Goal: Task Accomplishment & Management: Manage account settings

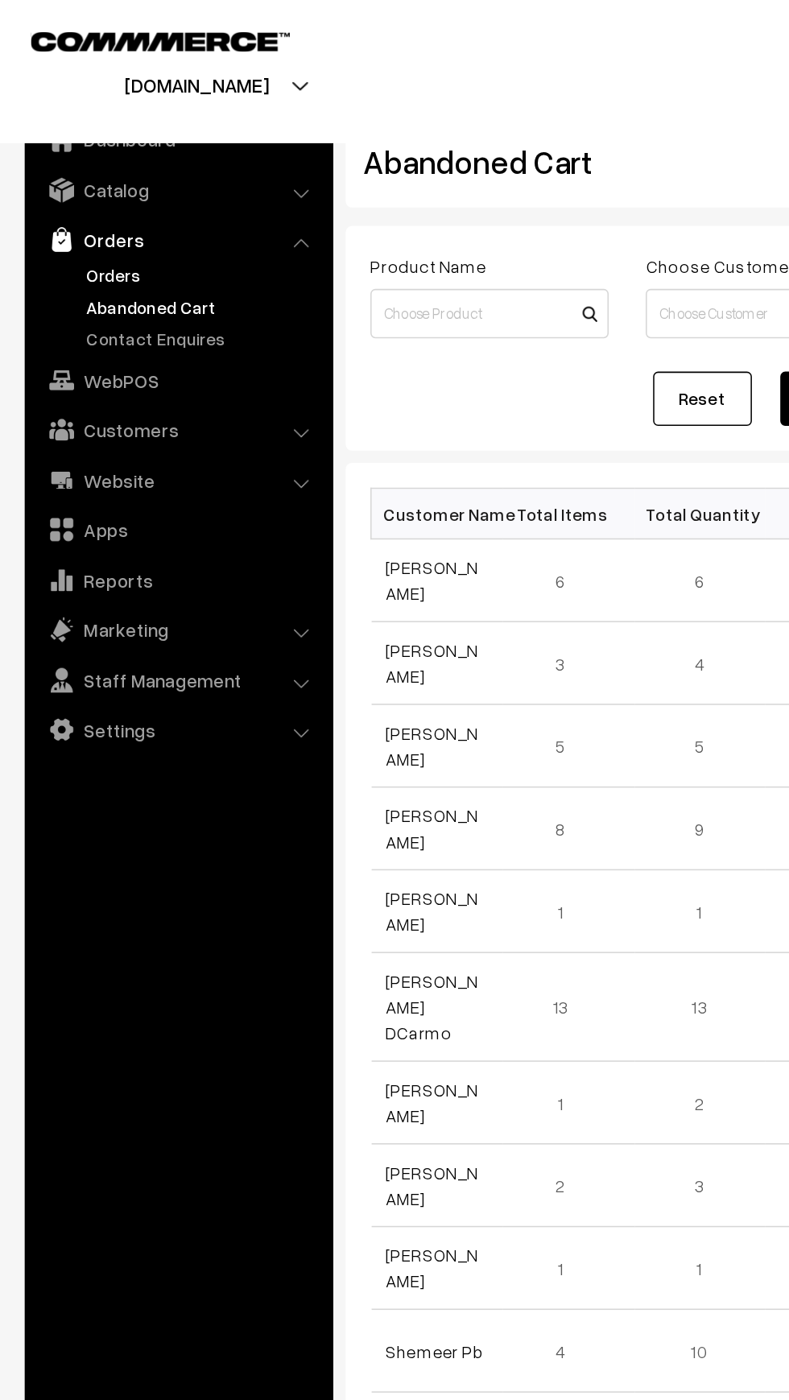
click at [54, 173] on link "Orders" at bounding box center [131, 179] width 159 height 17
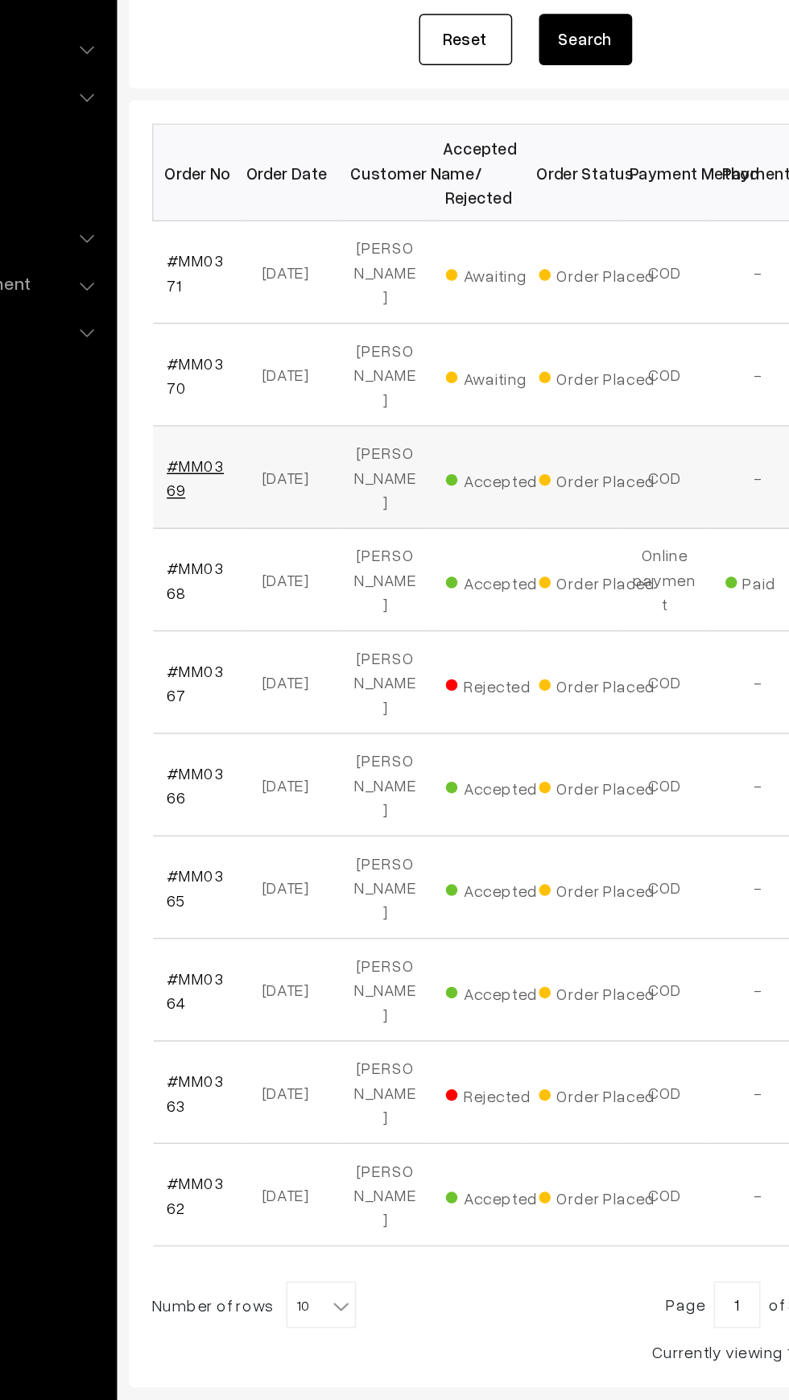
click at [275, 563] on link "#MM0369" at bounding box center [271, 578] width 39 height 31
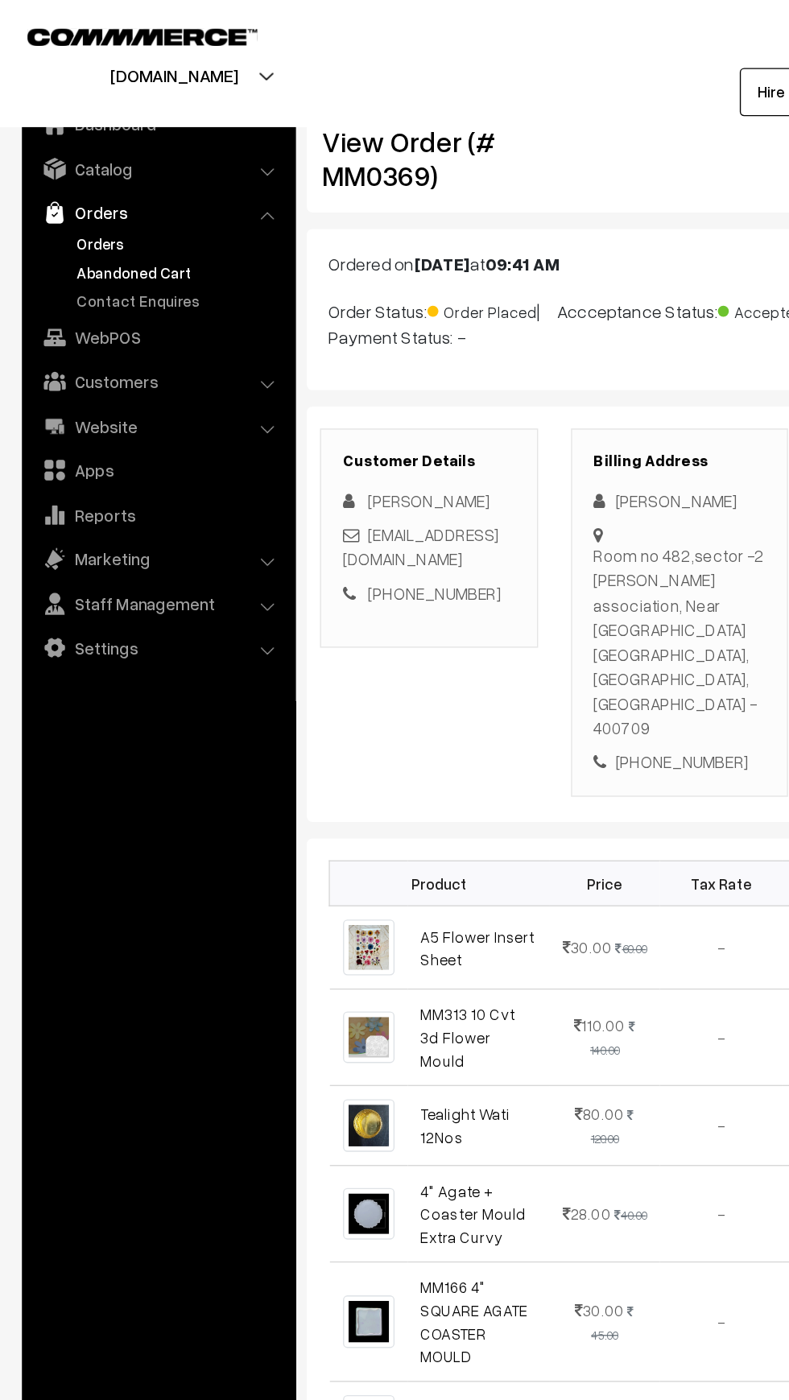
click at [76, 196] on link "Abandoned Cart" at bounding box center [131, 200] width 159 height 17
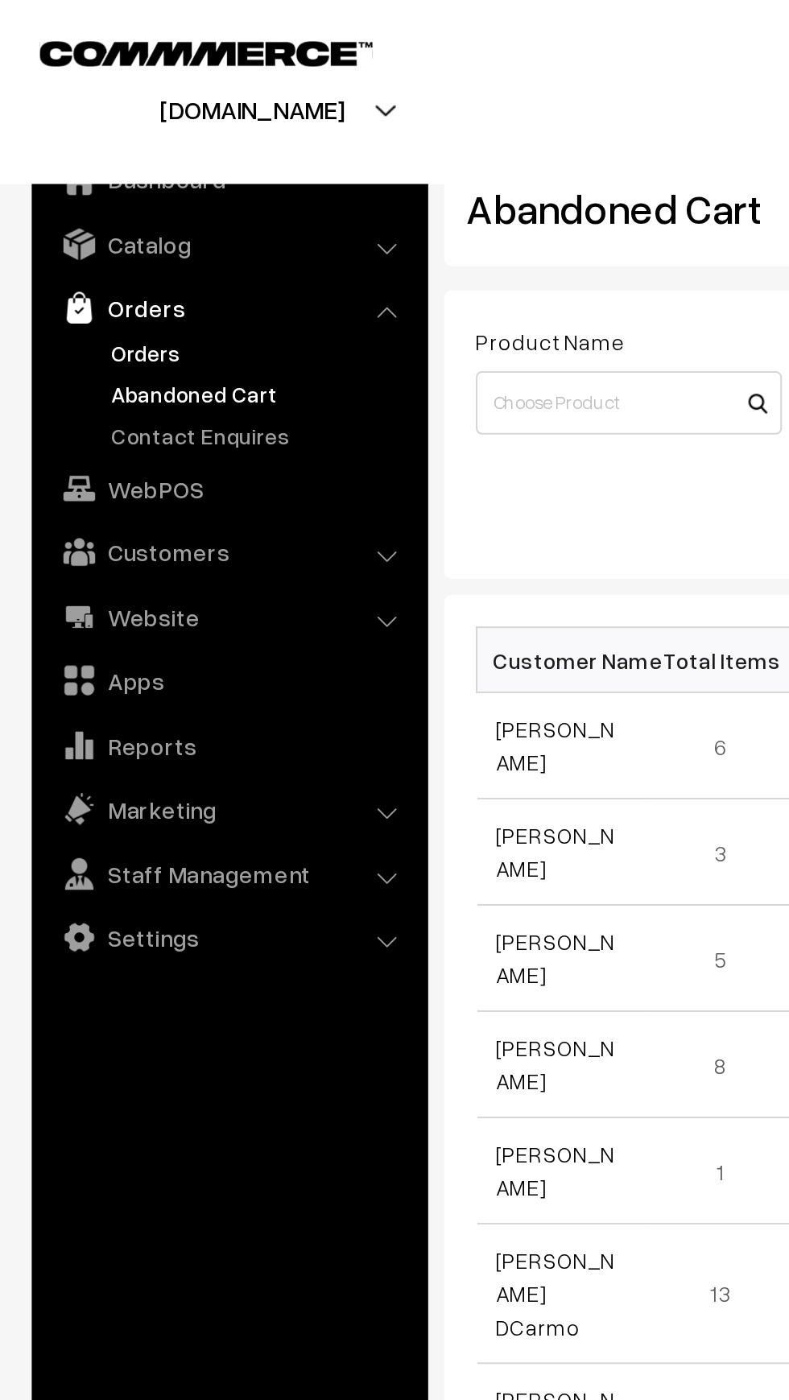
click at [70, 184] on link "Orders" at bounding box center [131, 179] width 159 height 17
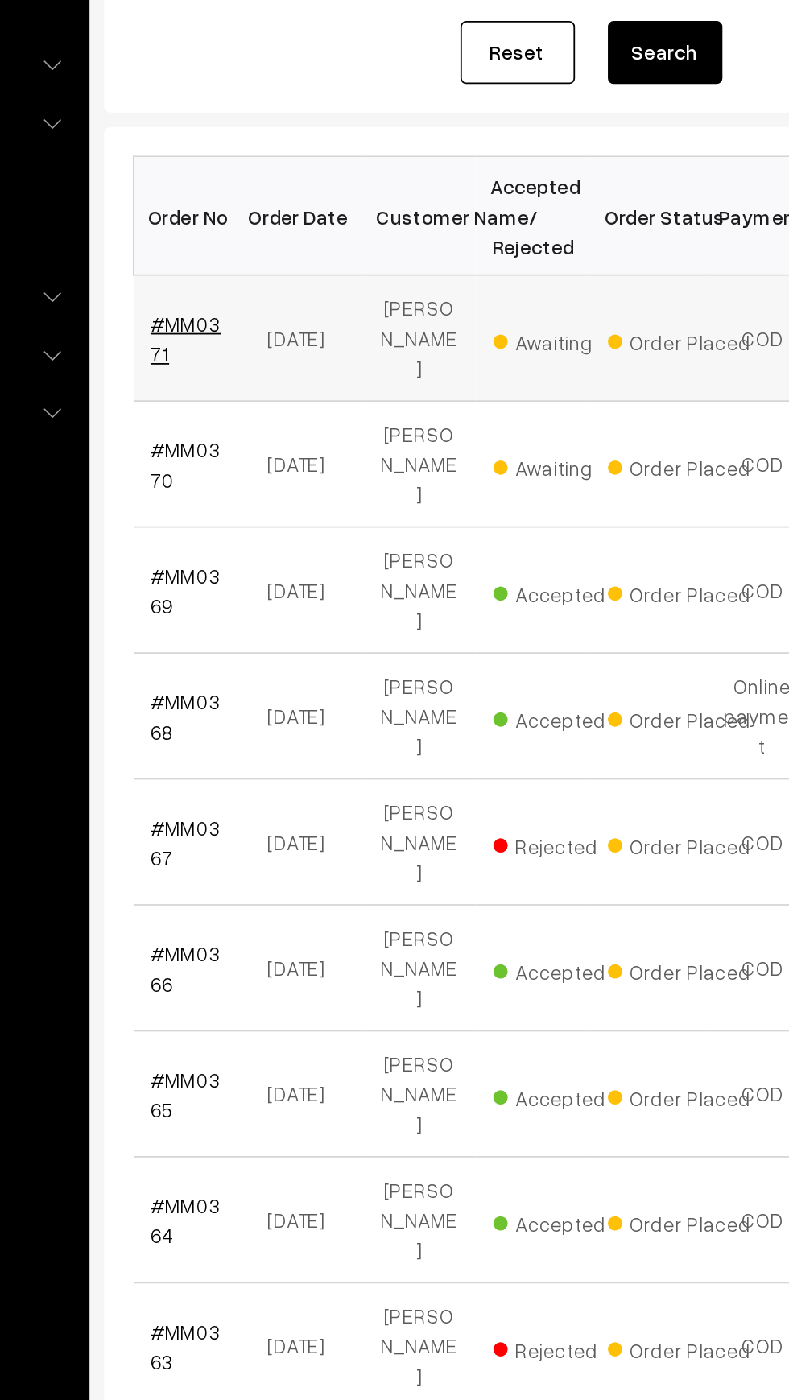
click at [268, 426] on link "#MM0371" at bounding box center [271, 436] width 39 height 31
